Goal: Task Accomplishment & Management: Manage account settings

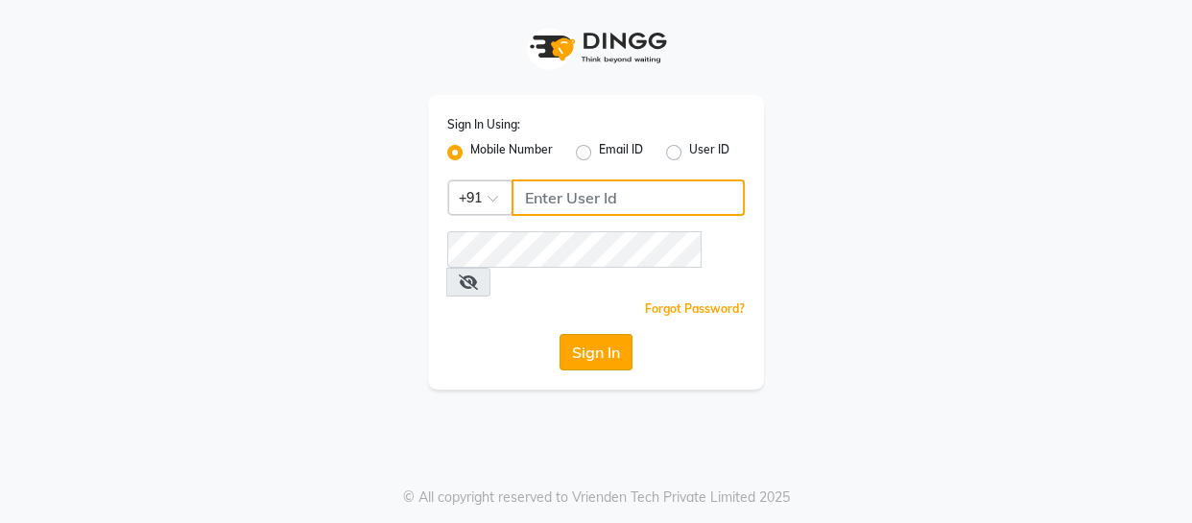
type input "9596963939"
click at [582, 334] on button "Sign In" at bounding box center [595, 352] width 73 height 36
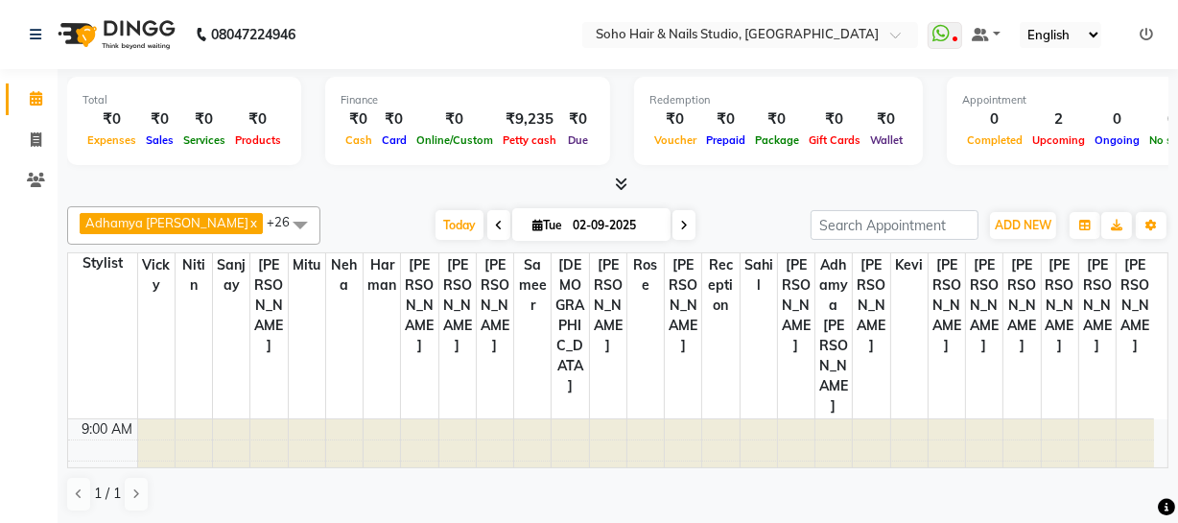
scroll to position [1, 0]
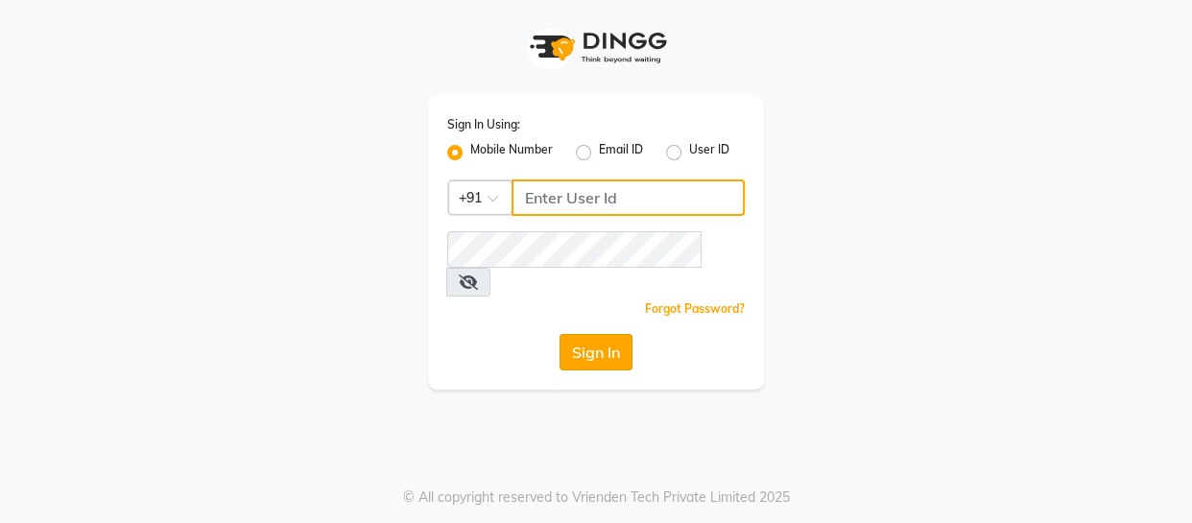
type input "9596963939"
click at [564, 334] on button "Sign In" at bounding box center [595, 352] width 73 height 36
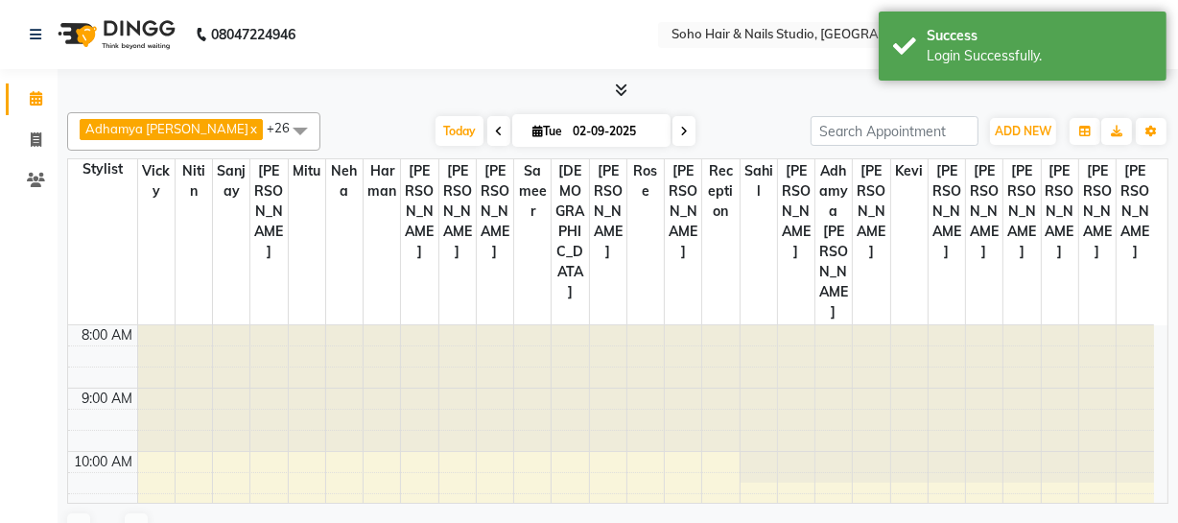
scroll to position [190, 0]
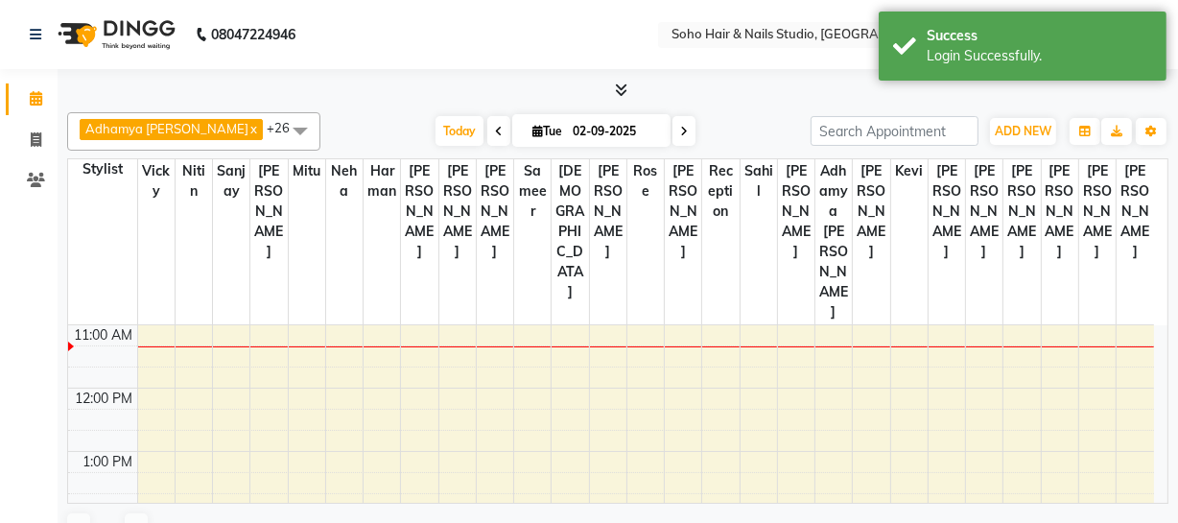
select select "en"
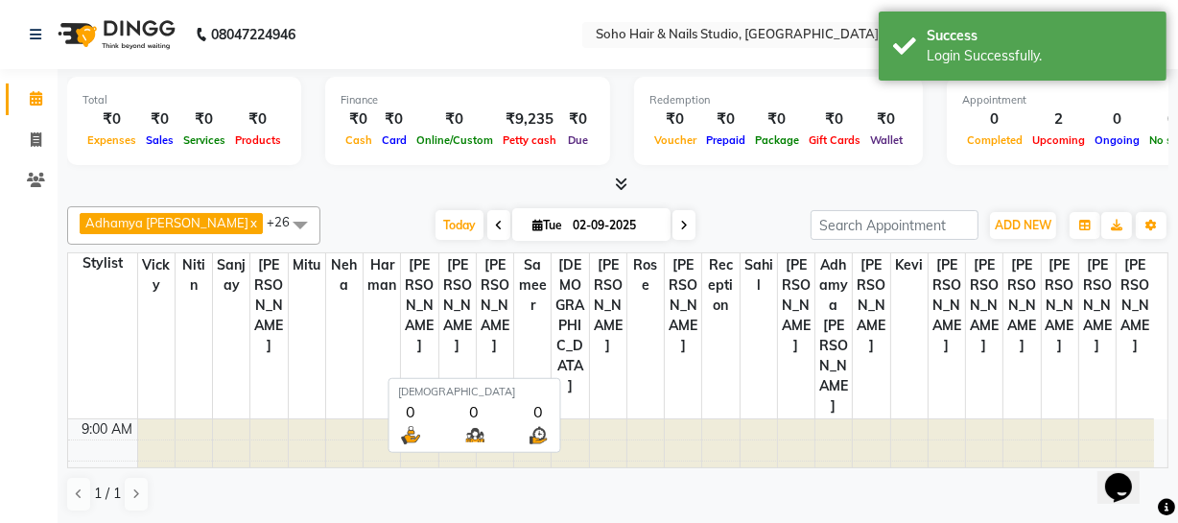
scroll to position [0, 0]
